Goal: Task Accomplishment & Management: Use online tool/utility

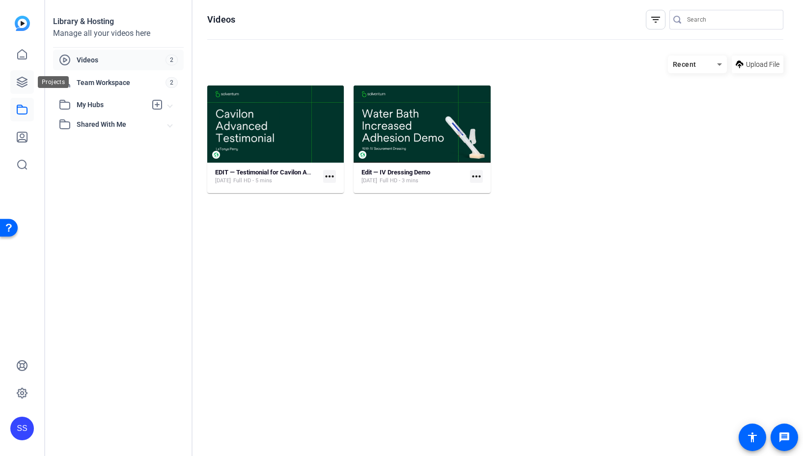
click at [23, 77] on icon at bounding box center [22, 82] width 10 height 10
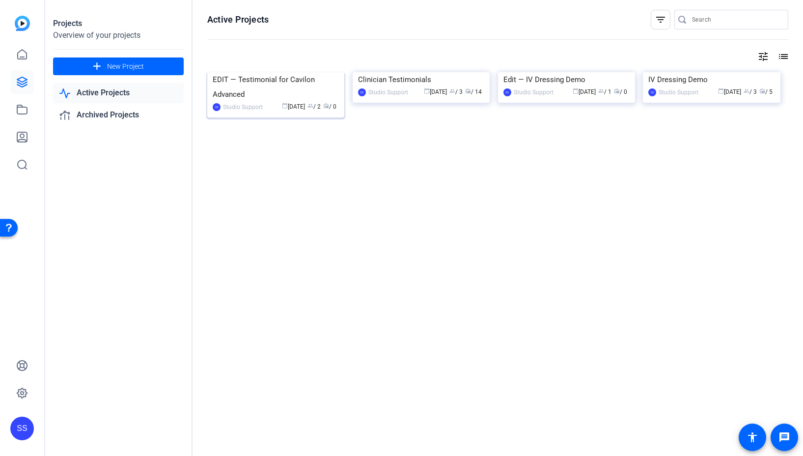
click at [286, 72] on img at bounding box center [275, 72] width 137 height 0
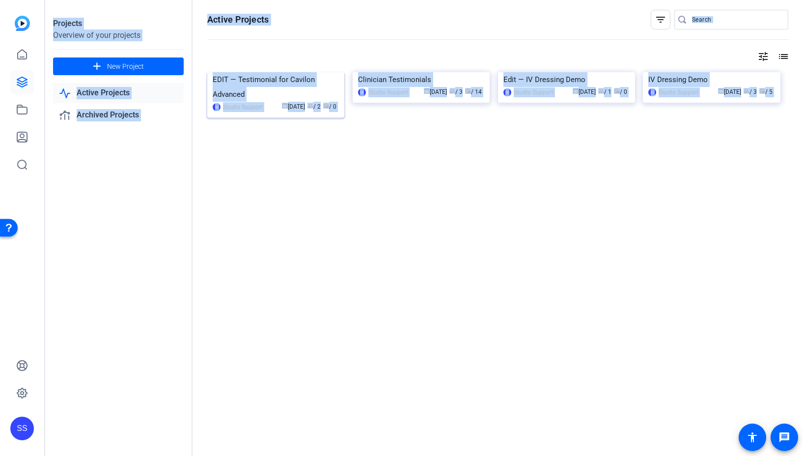
click at [286, 96] on div "Projects Overview of your projects add New Project Active Projects Archived Pro…" at bounding box center [424, 228] width 758 height 456
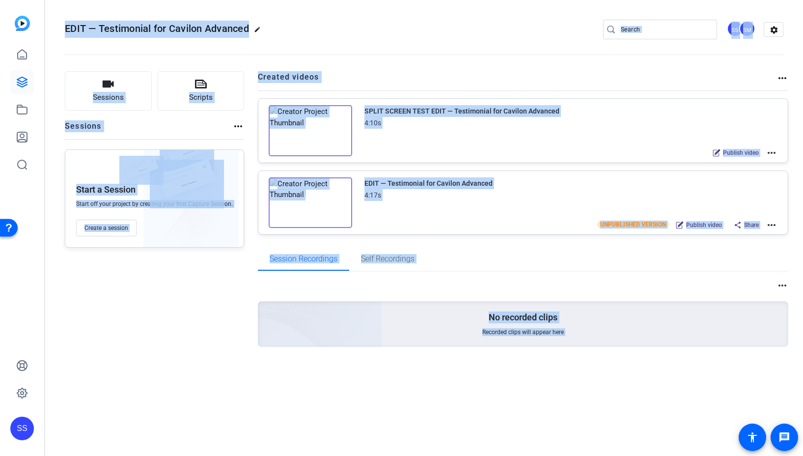
click at [412, 84] on h2 "Created videos" at bounding box center [517, 80] width 519 height 19
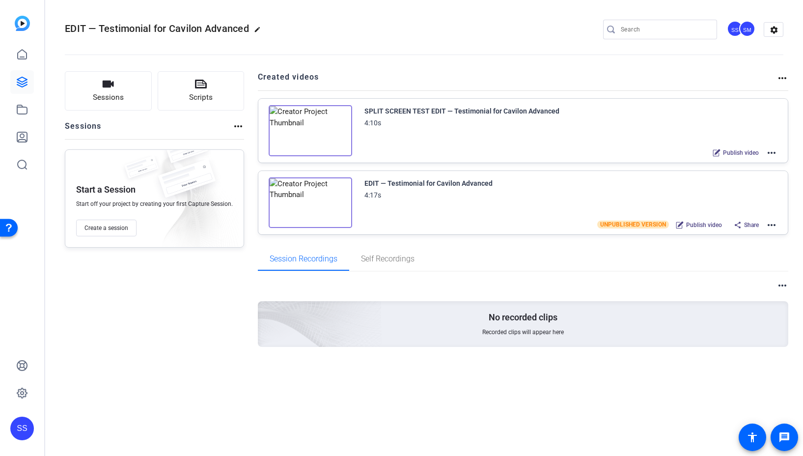
click at [770, 225] on mat-icon "more_horiz" at bounding box center [772, 225] width 12 height 12
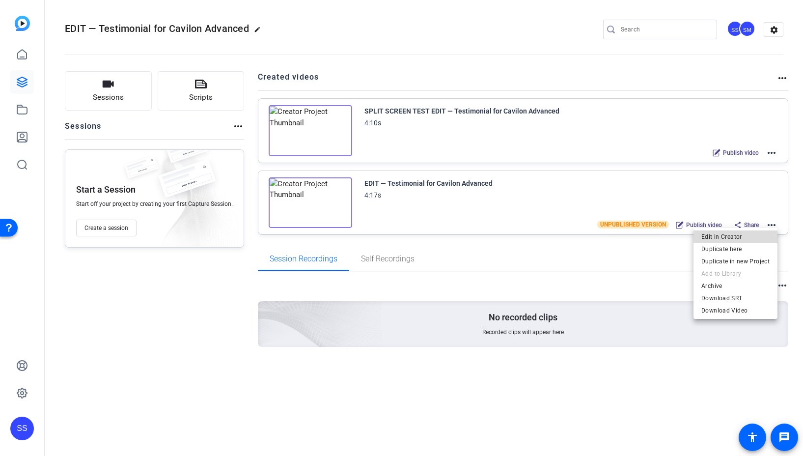
click at [755, 236] on span "Edit in Creator" at bounding box center [736, 236] width 68 height 12
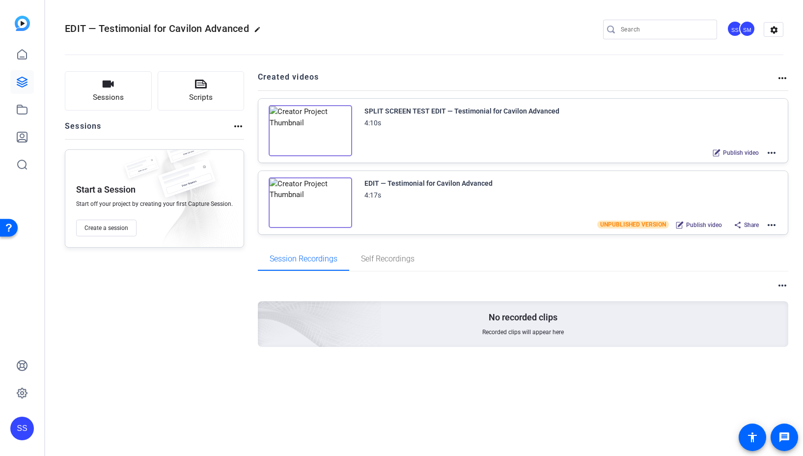
click at [772, 225] on mat-icon "more_horiz" at bounding box center [772, 225] width 12 height 12
click at [753, 231] on span "Edit in Creator" at bounding box center [736, 236] width 68 height 12
click at [766, 222] on mat-icon "more_horiz" at bounding box center [772, 225] width 12 height 12
click at [763, 231] on span "Edit in Creator" at bounding box center [736, 236] width 68 height 12
drag, startPoint x: 574, startPoint y: 112, endPoint x: 359, endPoint y: 109, distance: 215.2
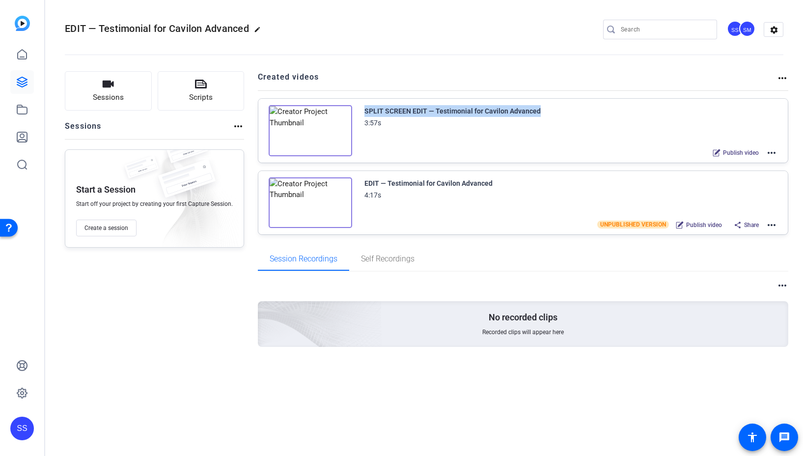
click at [359, 109] on div "SPLIT SCREEN EDIT — Testimonial for Cavilon Advanced 3:57s Publish video more_h…" at bounding box center [565, 121] width 426 height 32
copy div "SPLIT SCREEN EDIT — Testimonial for Cavilon Advanced"
click at [733, 30] on div "SS" at bounding box center [735, 29] width 16 height 16
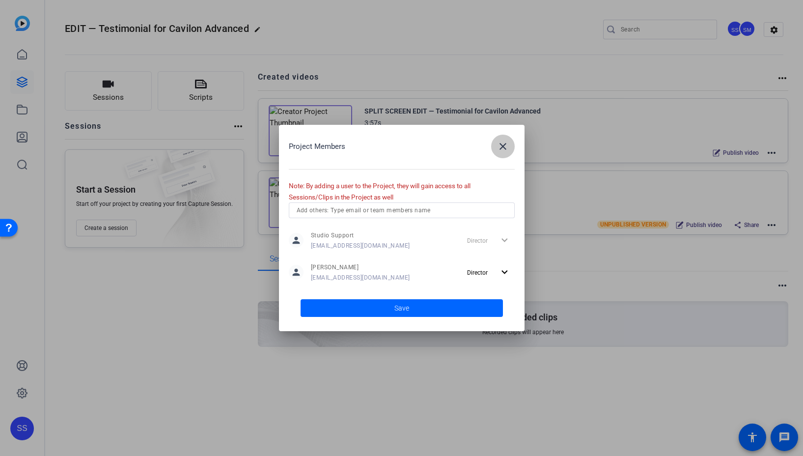
click at [505, 148] on mat-icon "close" at bounding box center [503, 147] width 12 height 12
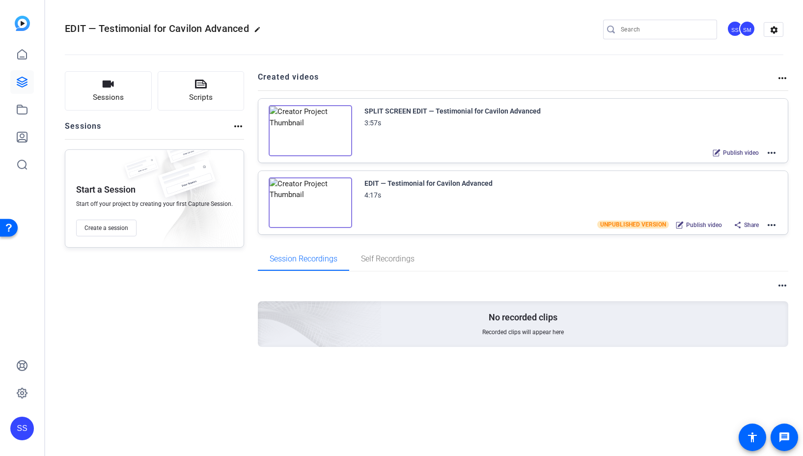
click at [20, 426] on div "SS" at bounding box center [22, 429] width 24 height 24
click at [132, 415] on mat-icon "logout" at bounding box center [130, 414] width 12 height 12
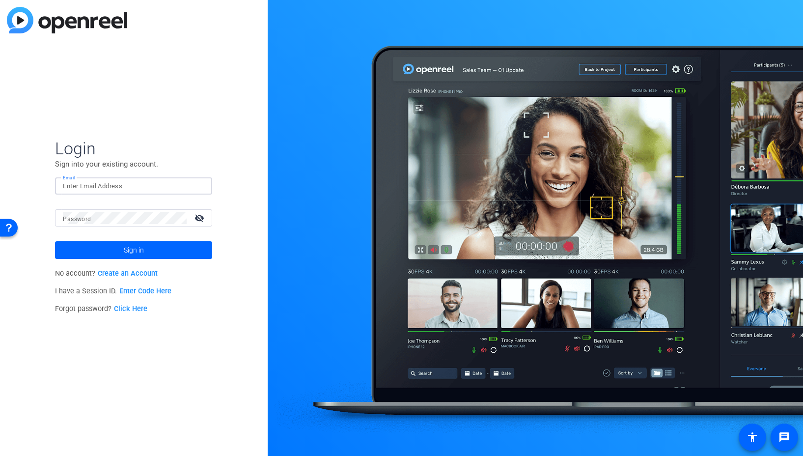
click at [151, 190] on input "Email" at bounding box center [133, 186] width 141 height 12
click at [199, 184] on img at bounding box center [196, 186] width 7 height 12
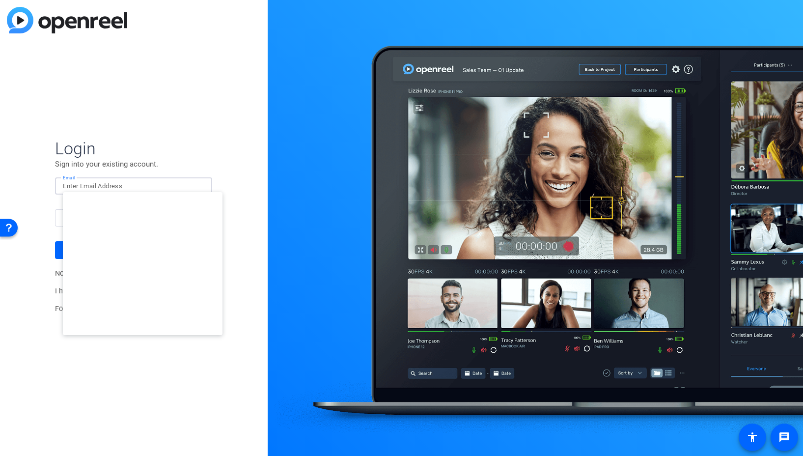
type input "[EMAIL_ADDRESS][DOMAIN_NAME]"
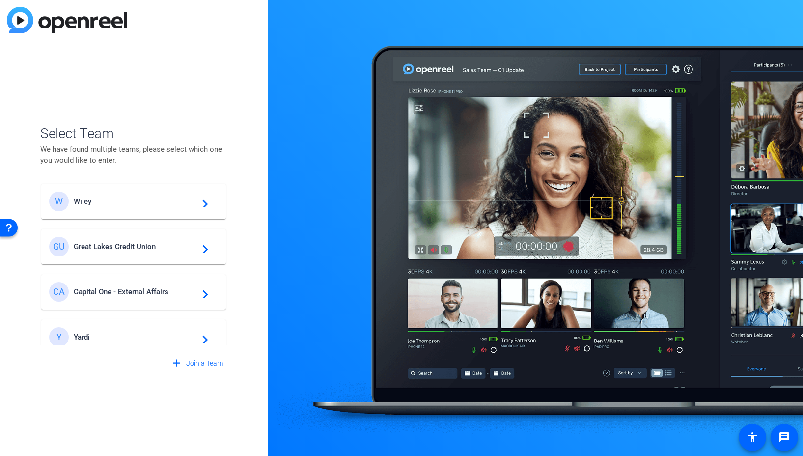
click at [141, 247] on span "Great Lakes Credit Union" at bounding box center [135, 246] width 123 height 9
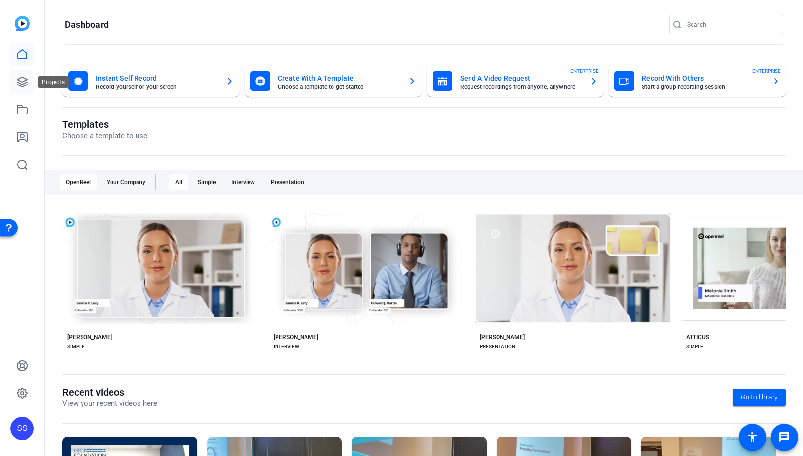
click at [29, 79] on link at bounding box center [22, 82] width 24 height 24
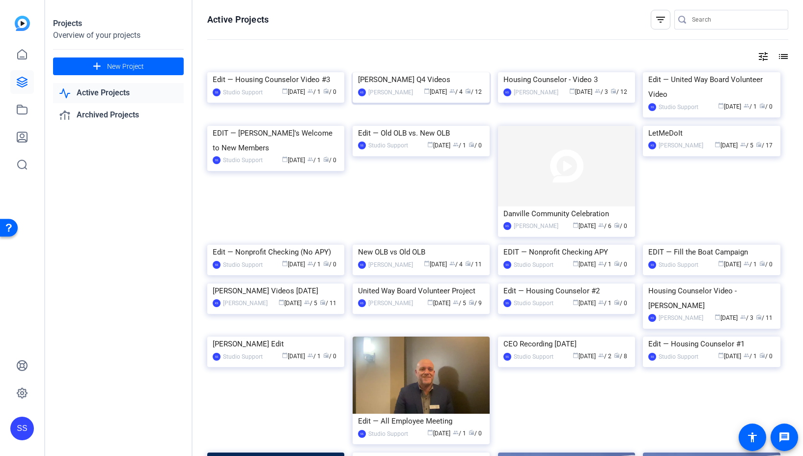
click at [418, 72] on img at bounding box center [421, 72] width 137 height 0
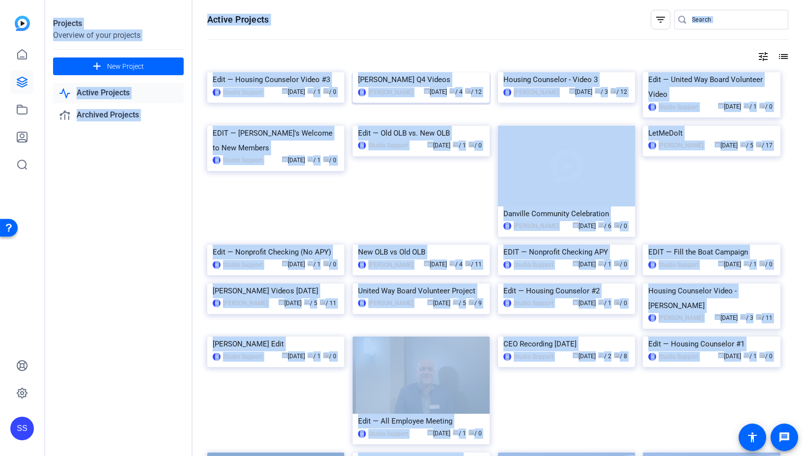
click at [418, 119] on div "Projects Overview of your projects add New Project Active Projects Archived Pro…" at bounding box center [424, 228] width 758 height 456
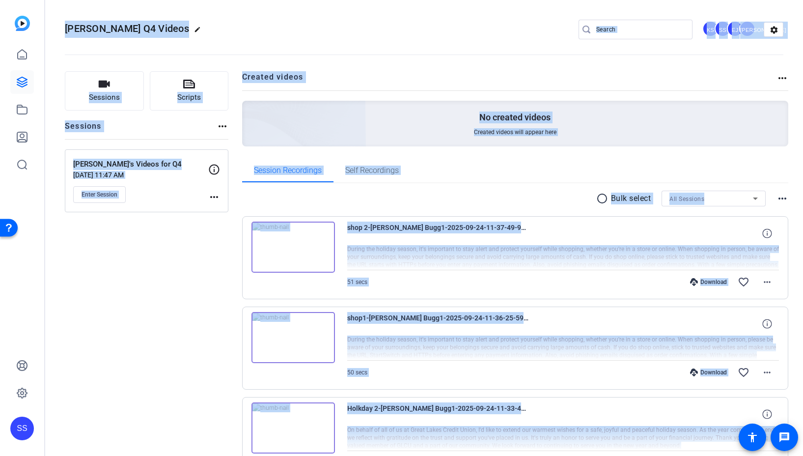
click at [408, 56] on openreel-divider-bar at bounding box center [424, 52] width 719 height 30
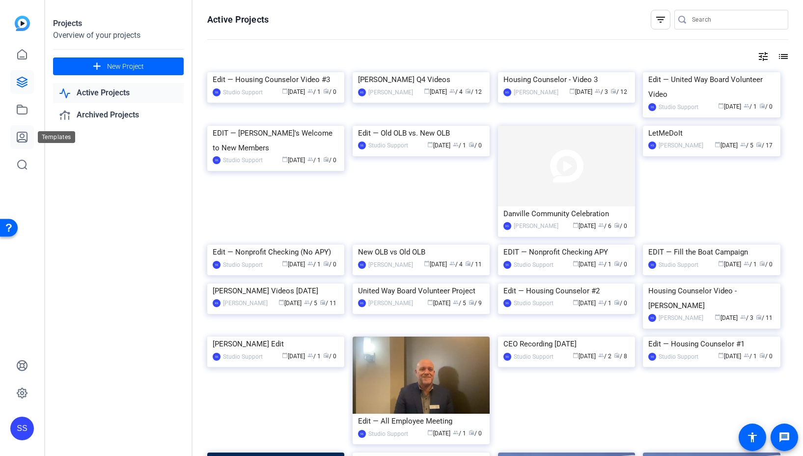
click at [17, 140] on icon at bounding box center [22, 137] width 10 height 10
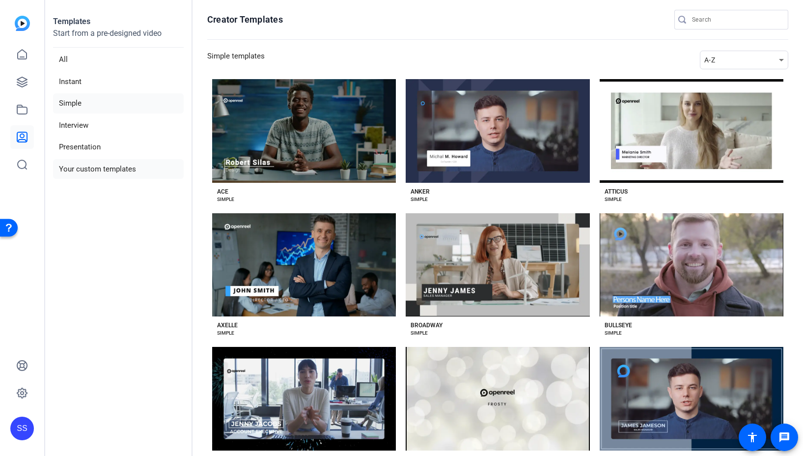
click at [91, 174] on li "Your custom templates" at bounding box center [118, 169] width 131 height 20
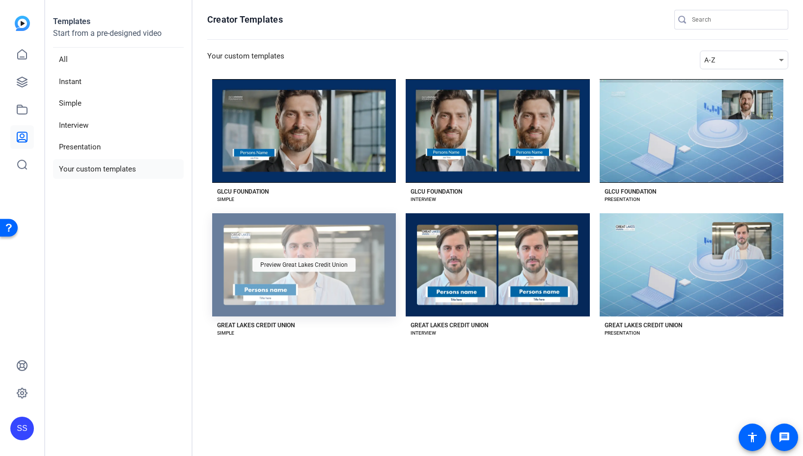
click at [296, 264] on span "Preview Great Lakes Credit Union" at bounding box center [303, 265] width 87 height 6
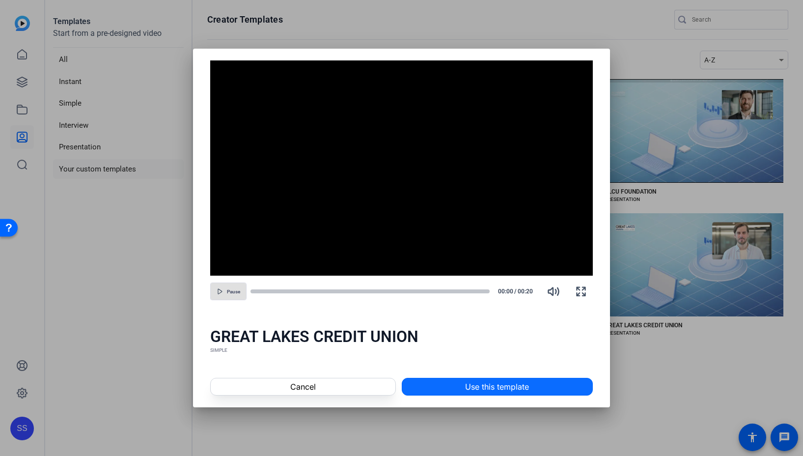
click at [482, 389] on span "Use this template" at bounding box center [497, 387] width 64 height 12
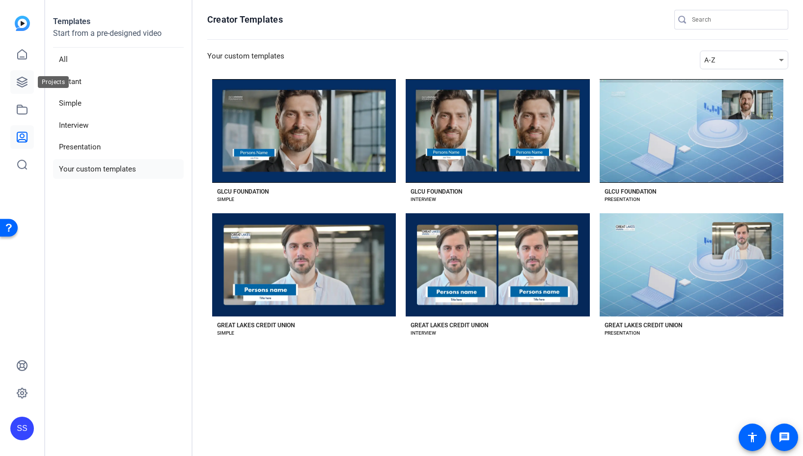
click at [18, 81] on icon at bounding box center [22, 82] width 12 height 12
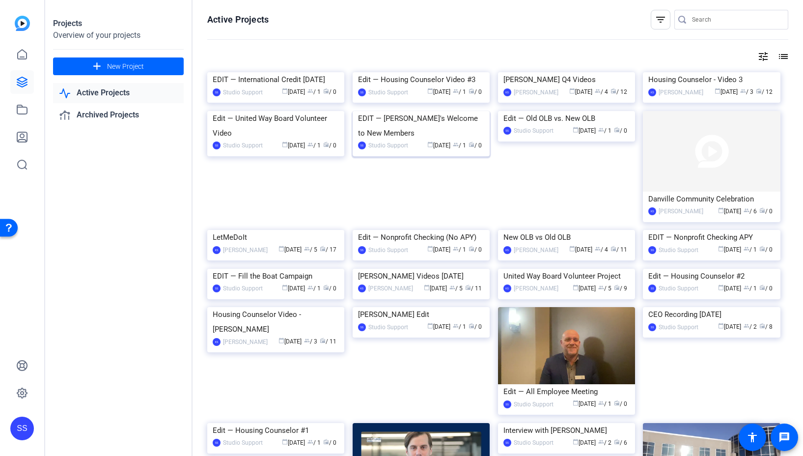
click at [422, 111] on img at bounding box center [421, 111] width 137 height 0
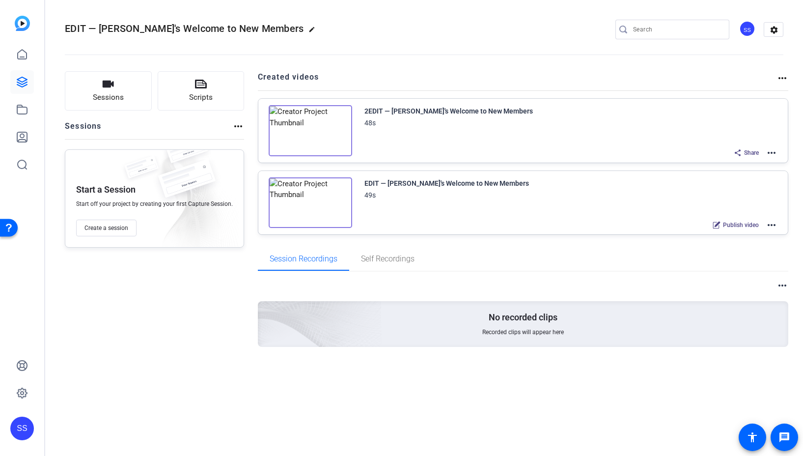
click at [774, 228] on mat-icon "more_horiz" at bounding box center [772, 225] width 12 height 12
click at [758, 235] on span "Edit in Creator" at bounding box center [736, 236] width 68 height 12
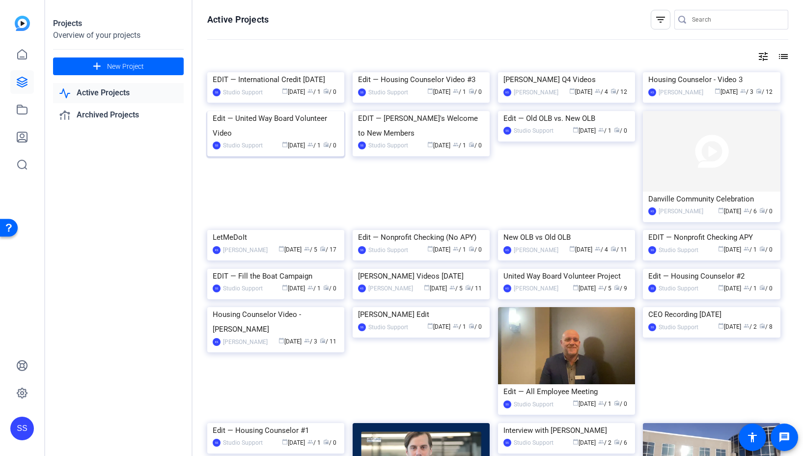
click at [287, 111] on img at bounding box center [275, 111] width 137 height 0
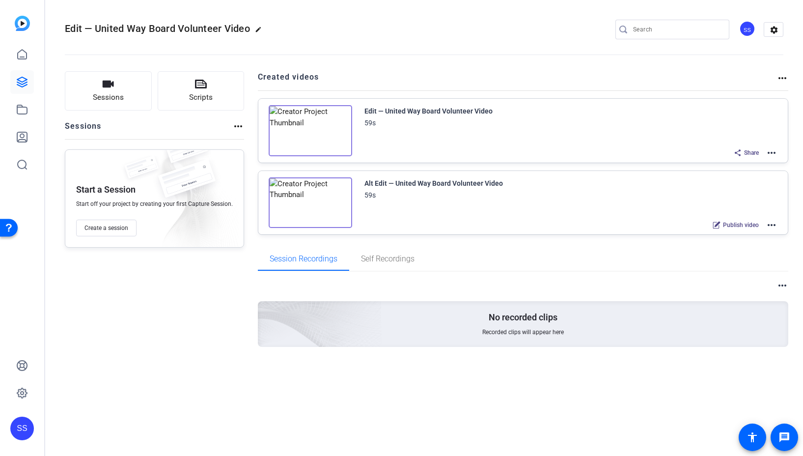
click at [776, 221] on mat-icon "more_horiz" at bounding box center [772, 225] width 12 height 12
click at [767, 232] on span "Edit in Creator" at bounding box center [736, 236] width 68 height 12
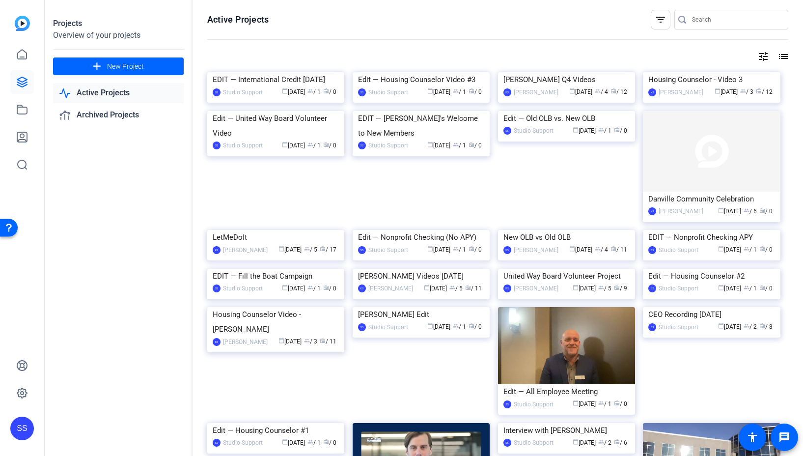
click at [293, 72] on img at bounding box center [275, 72] width 137 height 0
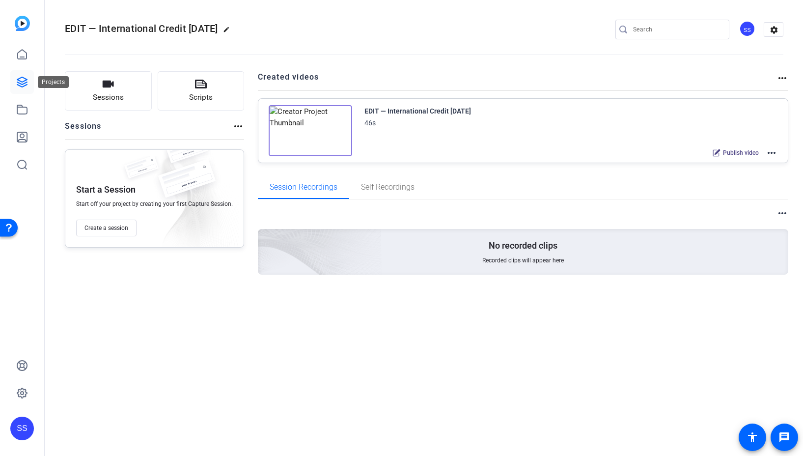
click at [22, 85] on icon at bounding box center [22, 82] width 10 height 10
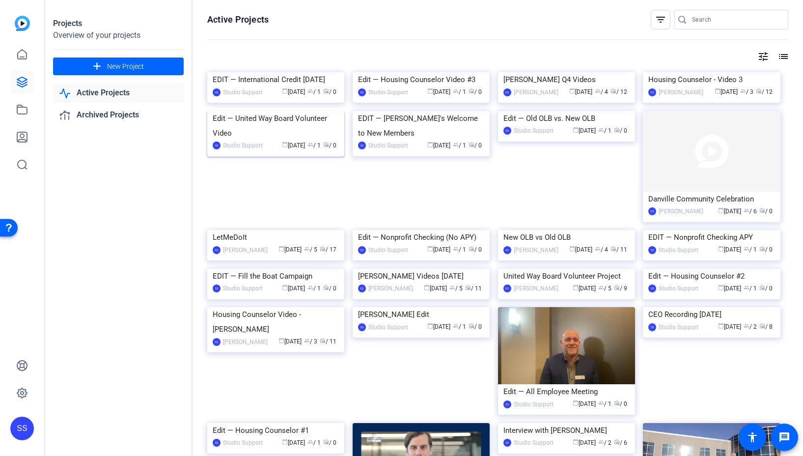
click at [268, 111] on img at bounding box center [275, 111] width 137 height 0
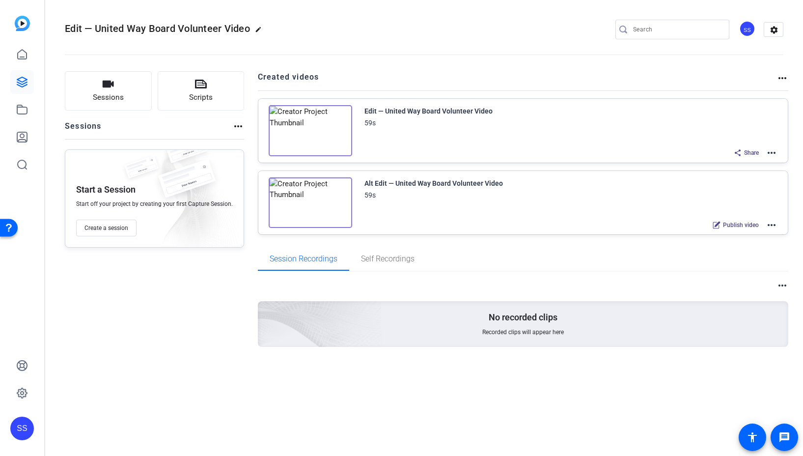
click at [771, 224] on mat-icon "more_horiz" at bounding box center [772, 225] width 12 height 12
click at [756, 234] on span "Edit in Creator" at bounding box center [736, 236] width 68 height 12
